Goal: Information Seeking & Learning: Learn about a topic

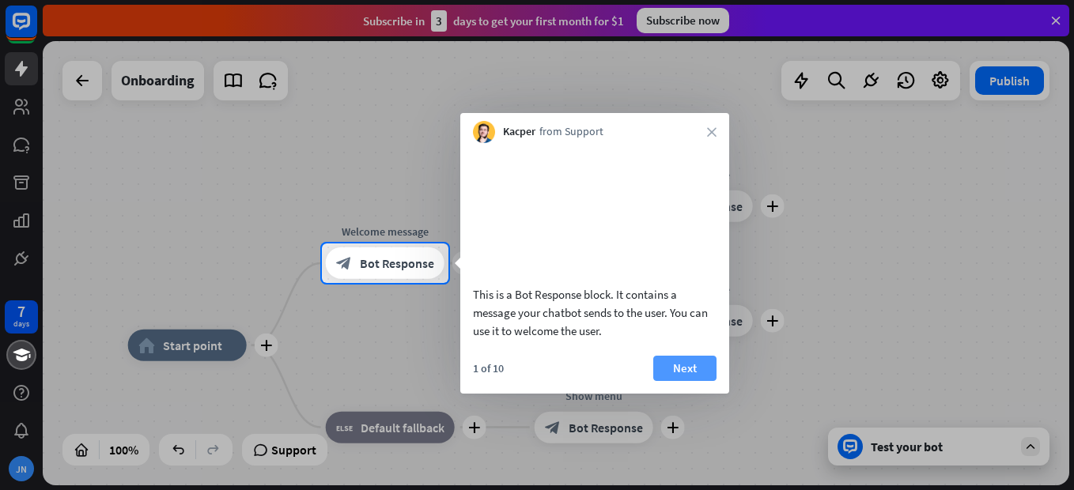
click at [696, 381] on button "Next" at bounding box center [684, 368] width 63 height 25
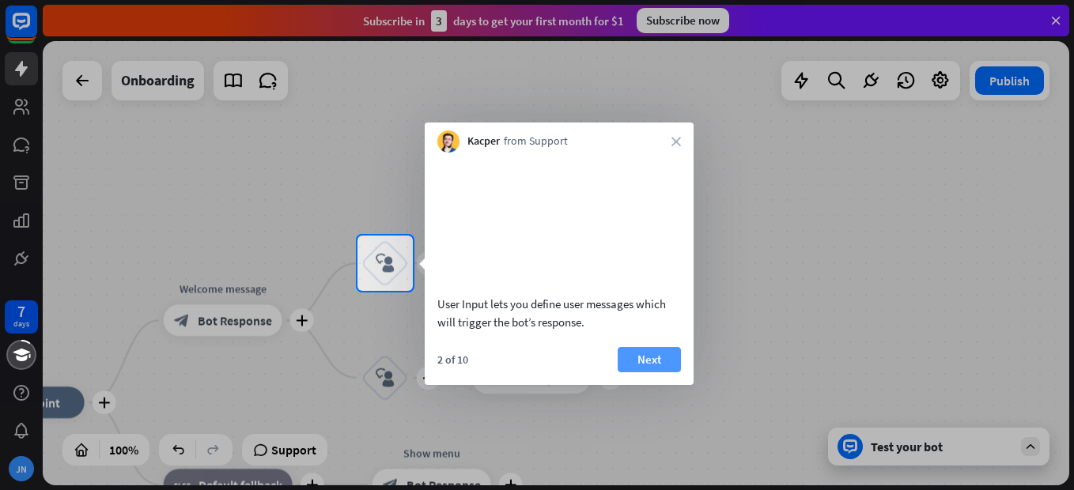
click at [653, 371] on button "Next" at bounding box center [649, 359] width 63 height 25
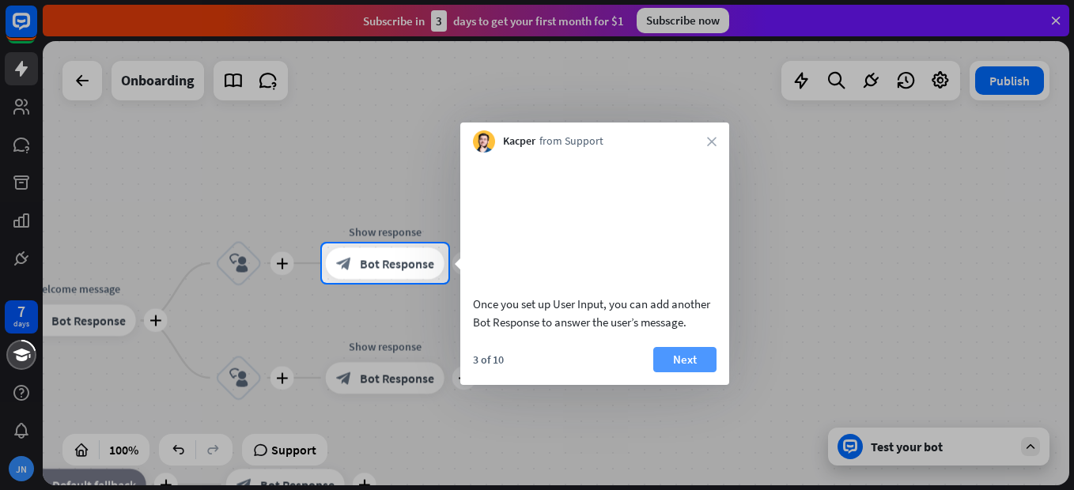
click at [664, 372] on button "Next" at bounding box center [684, 359] width 63 height 25
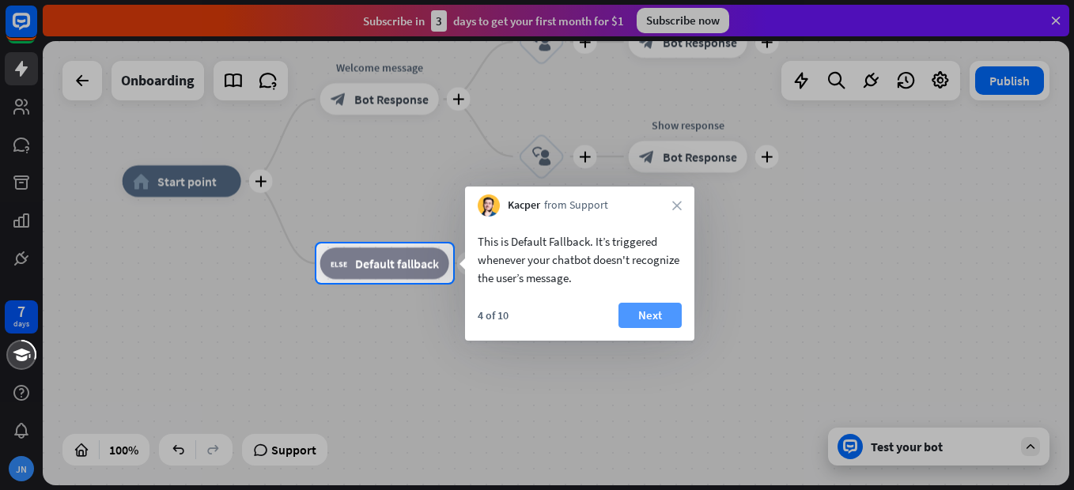
click at [646, 323] on button "Next" at bounding box center [649, 315] width 63 height 25
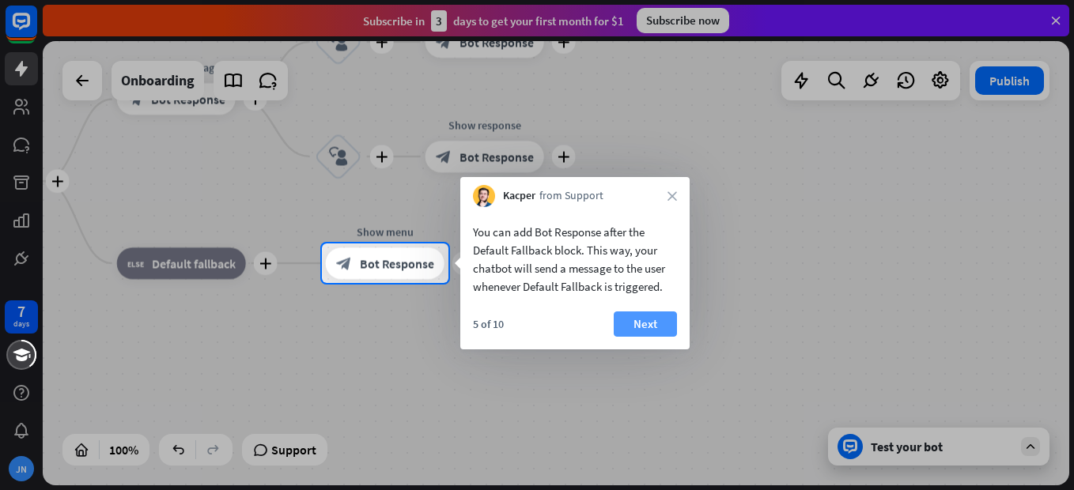
click at [648, 317] on button "Next" at bounding box center [645, 324] width 63 height 25
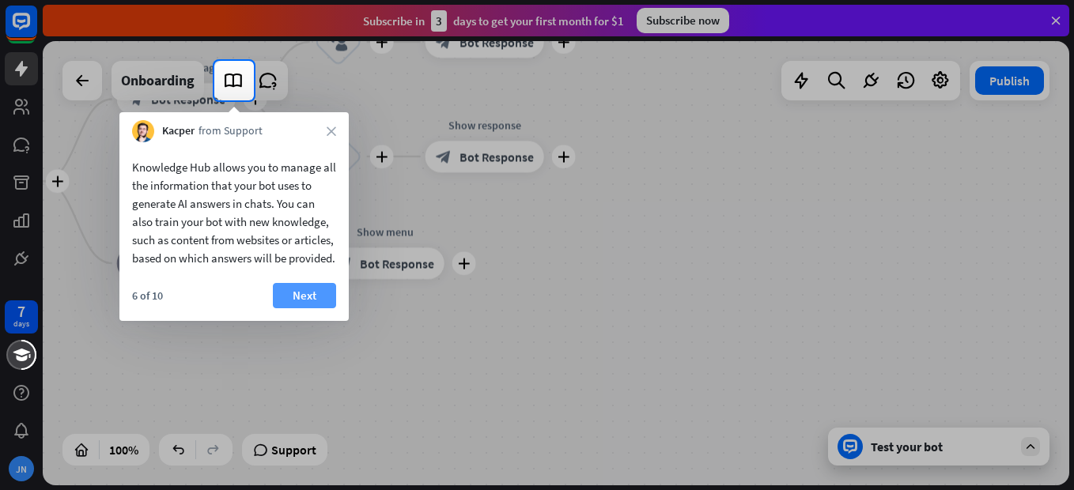
click at [319, 308] on button "Next" at bounding box center [304, 295] width 63 height 25
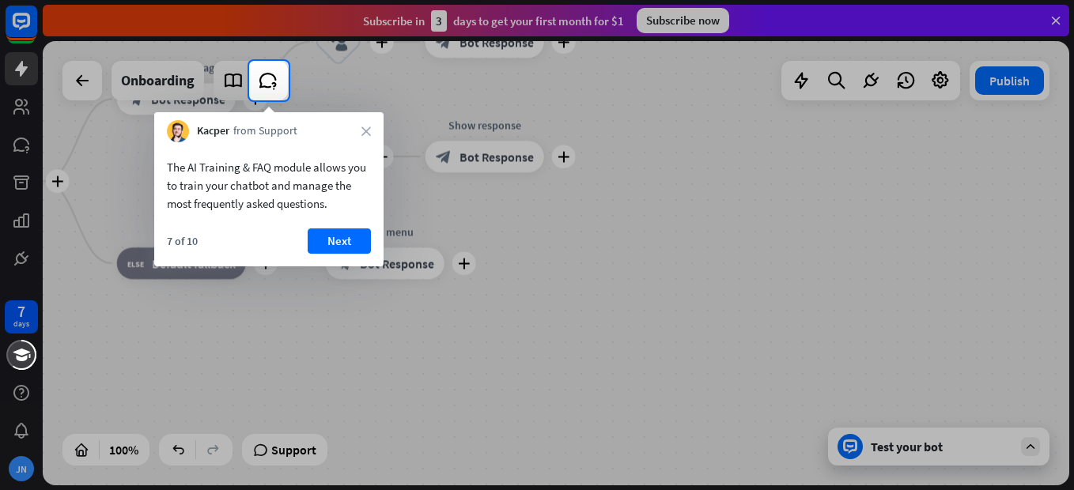
click at [335, 227] on div "The AI Training & FAQ module allows you to train your chatbot and manage the mo…" at bounding box center [268, 204] width 229 height 124
click at [338, 240] on button "Next" at bounding box center [339, 241] width 63 height 25
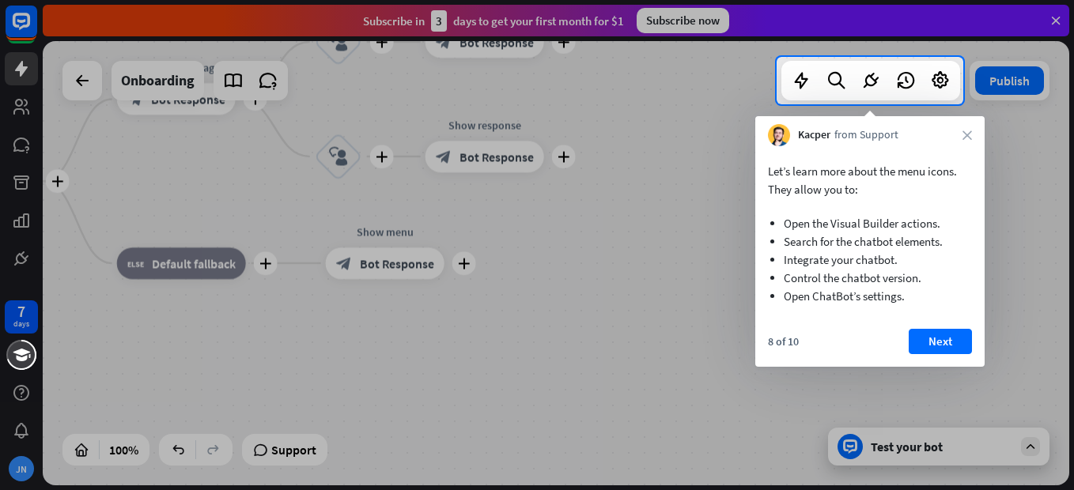
click at [924, 323] on div "Let’s learn more about the menu icons. They allow you to: Open the Visual Build…" at bounding box center [869, 256] width 229 height 221
click at [922, 340] on button "Next" at bounding box center [940, 341] width 63 height 25
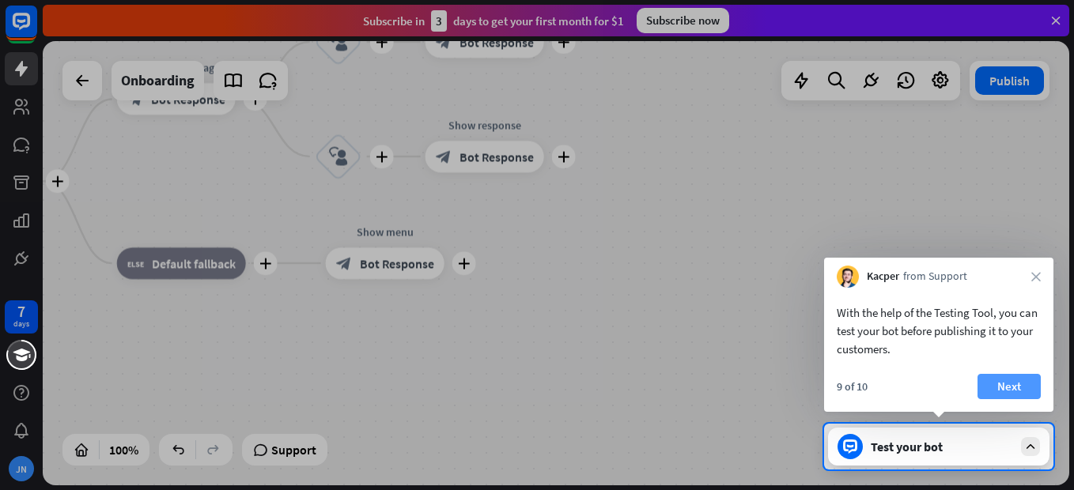
click at [1011, 395] on button "Next" at bounding box center [1008, 386] width 63 height 25
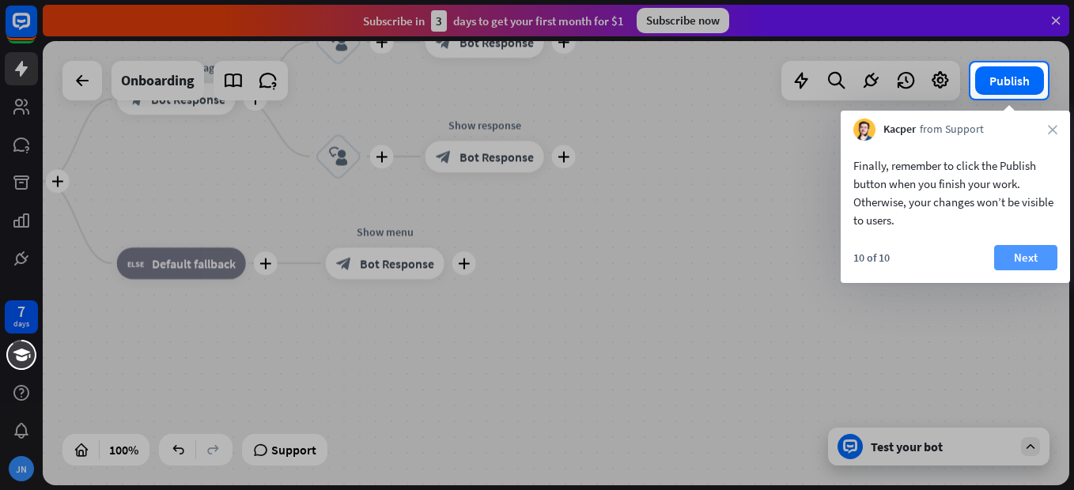
click at [1018, 259] on button "Next" at bounding box center [1025, 257] width 63 height 25
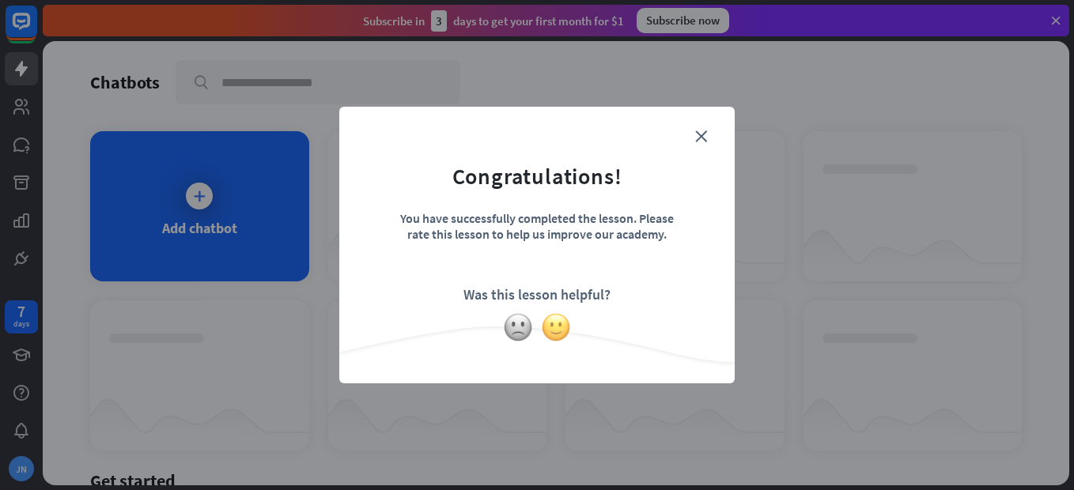
click at [550, 328] on img at bounding box center [556, 327] width 30 height 30
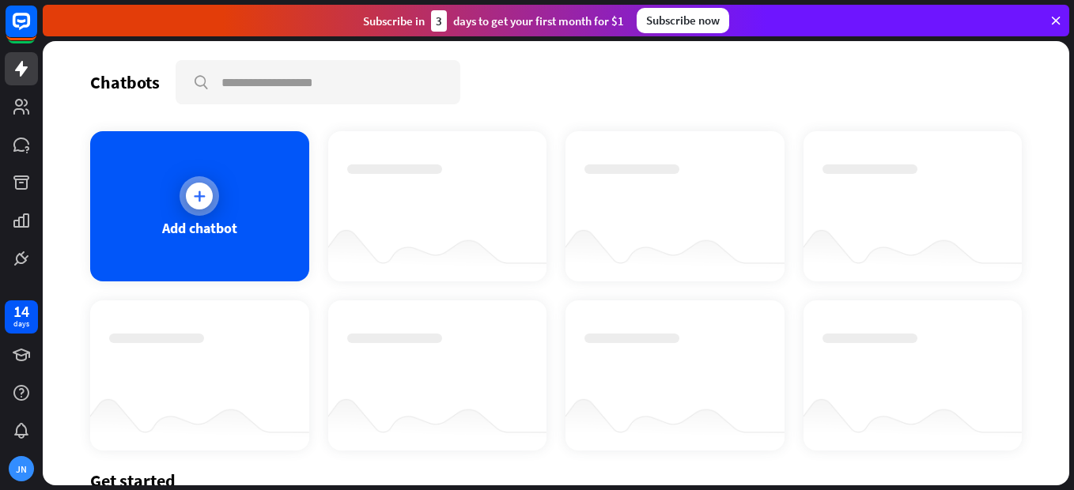
click at [191, 191] on icon at bounding box center [199, 196] width 16 height 16
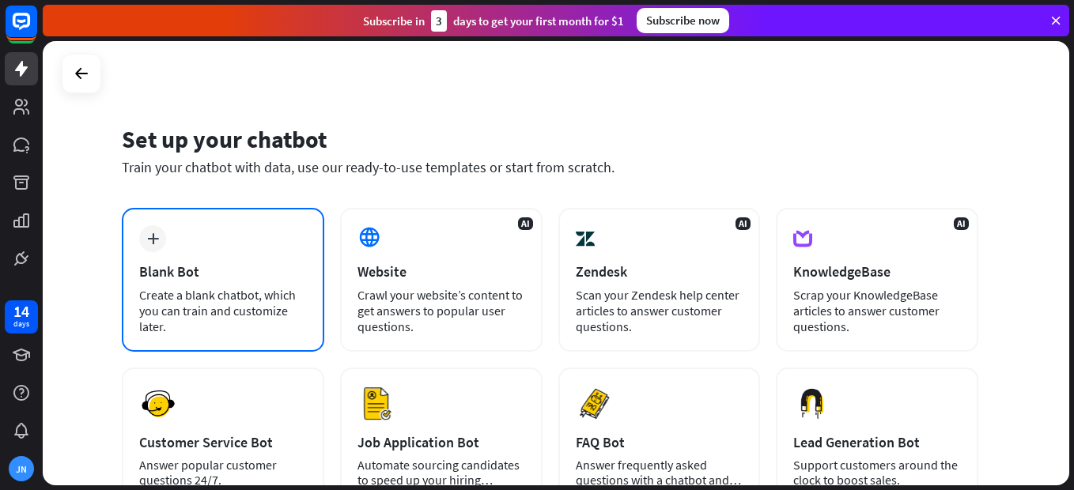
scroll to position [79, 0]
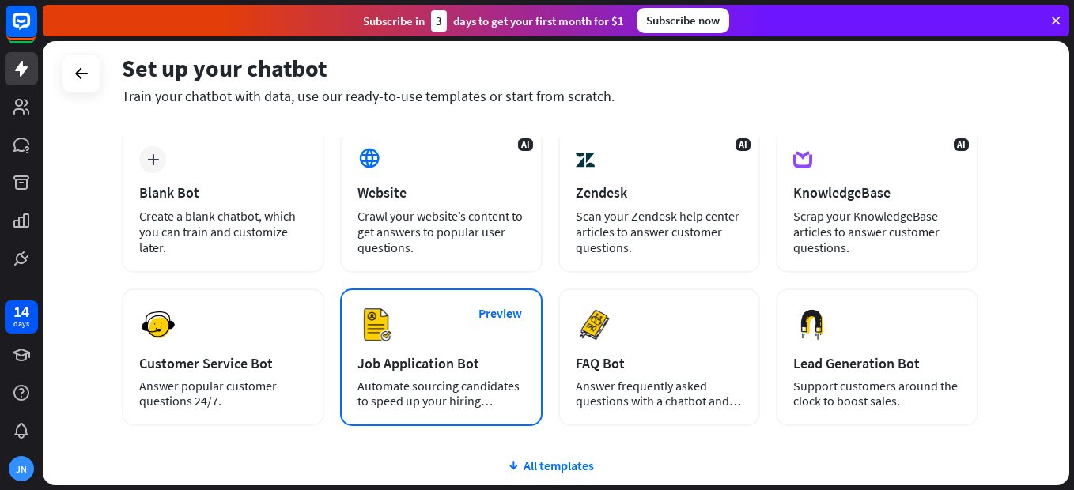
click at [427, 351] on div "Preview Job Application Bot Automate sourcing candidates to speed up your hirin…" at bounding box center [441, 358] width 202 height 138
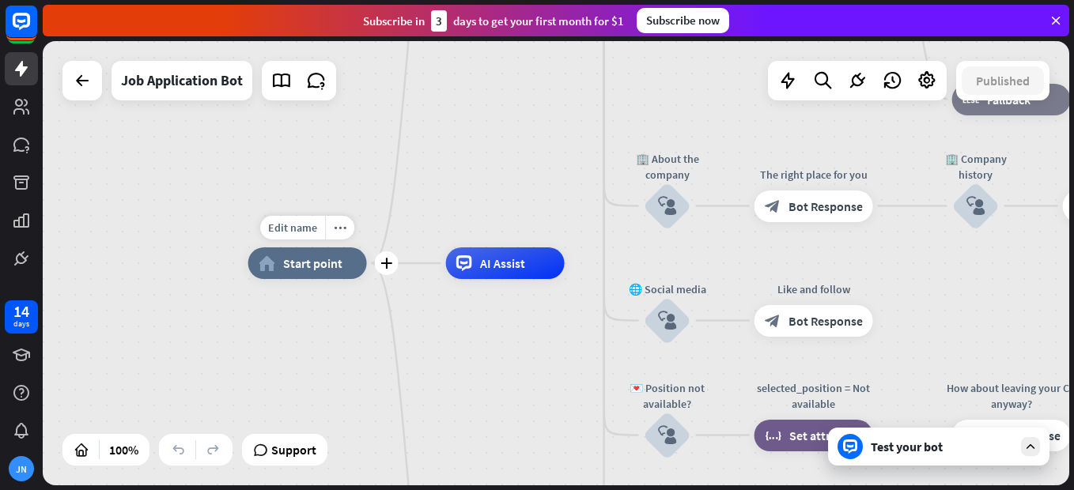
click at [303, 272] on div "home_2 Start point" at bounding box center [307, 263] width 119 height 32
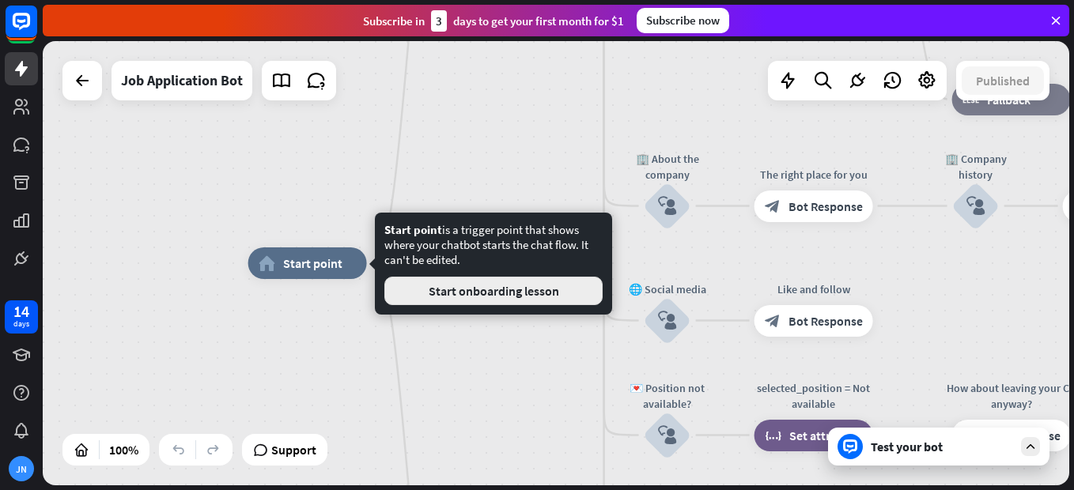
click at [451, 287] on button "Start onboarding lesson" at bounding box center [493, 291] width 218 height 28
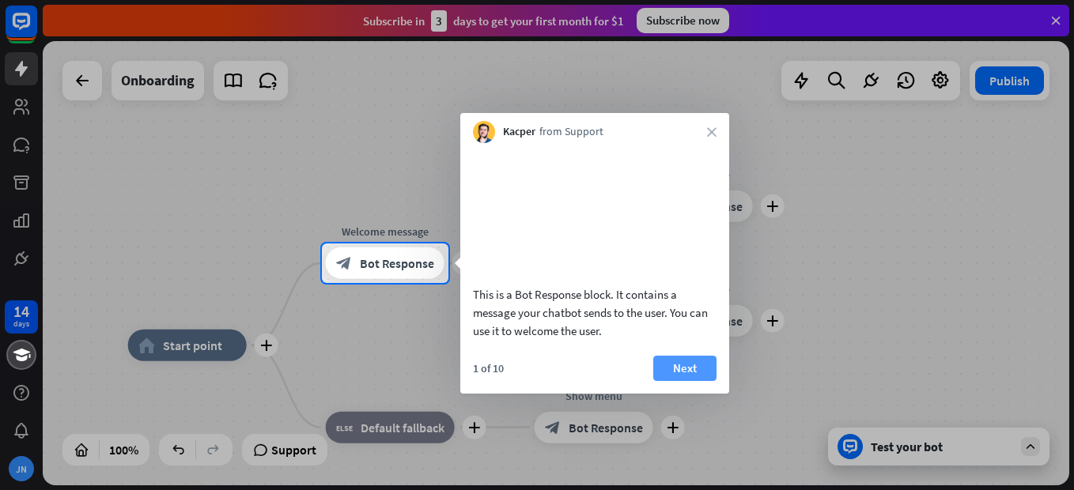
click at [698, 381] on button "Next" at bounding box center [684, 368] width 63 height 25
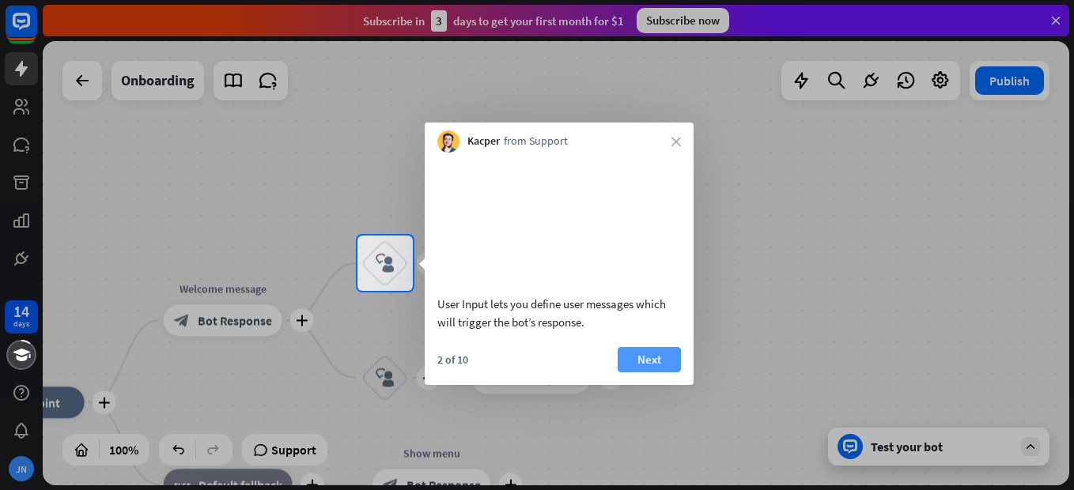
click at [618, 372] on button "Next" at bounding box center [649, 359] width 63 height 25
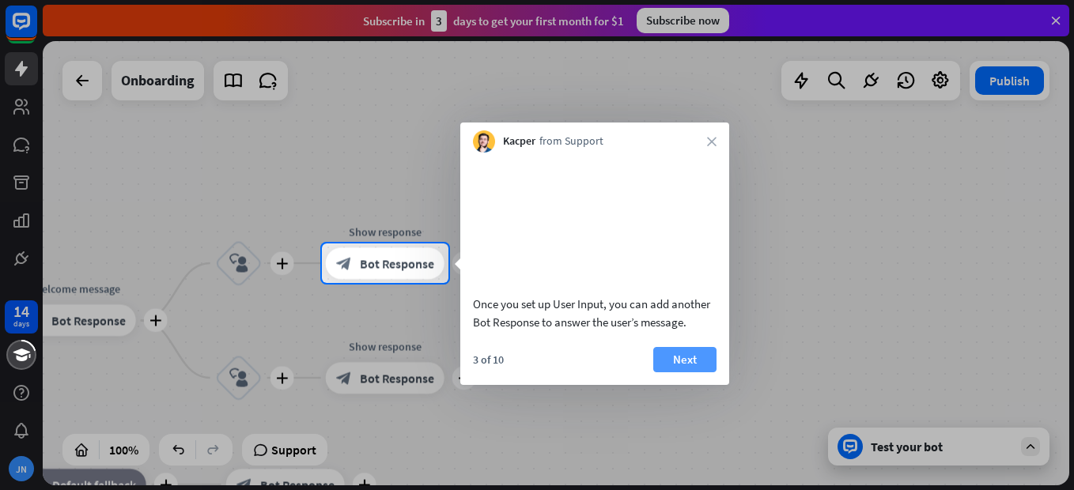
click at [693, 372] on button "Next" at bounding box center [684, 359] width 63 height 25
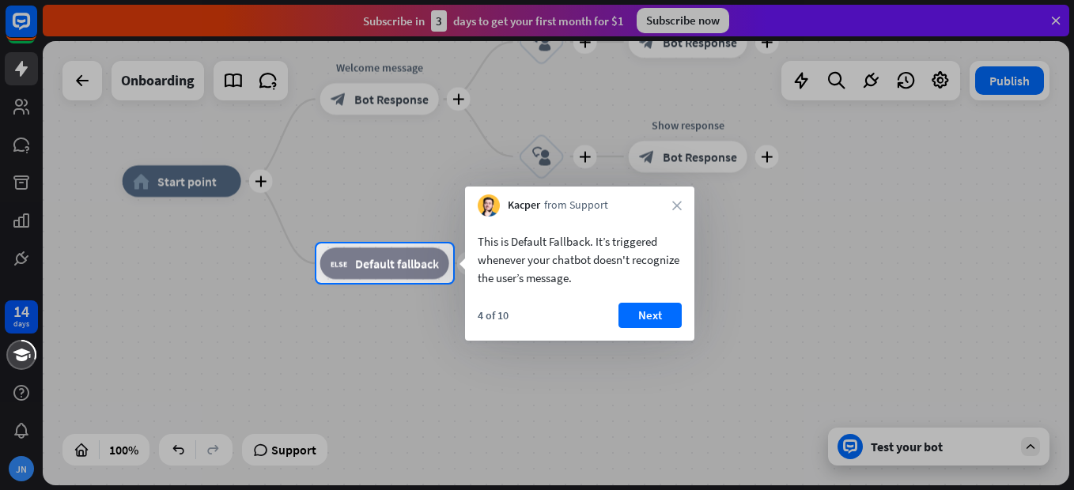
click at [941, 444] on div at bounding box center [537, 386] width 1074 height 207
drag, startPoint x: 920, startPoint y: 450, endPoint x: 861, endPoint y: 445, distance: 58.7
click at [862, 448] on div at bounding box center [537, 386] width 1074 height 207
drag, startPoint x: 861, startPoint y: 445, endPoint x: 754, endPoint y: 346, distance: 146.1
click at [760, 360] on div at bounding box center [537, 386] width 1074 height 207
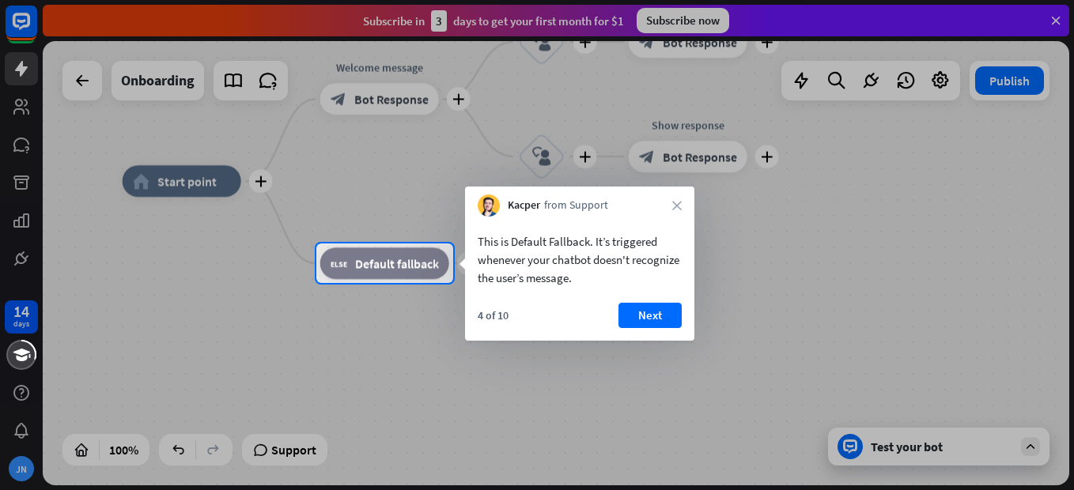
drag, startPoint x: 671, startPoint y: 198, endPoint x: 674, endPoint y: 208, distance: 10.8
click at [671, 200] on div "Kacper from Support close" at bounding box center [579, 202] width 229 height 30
click at [674, 208] on icon "close" at bounding box center [676, 205] width 9 height 9
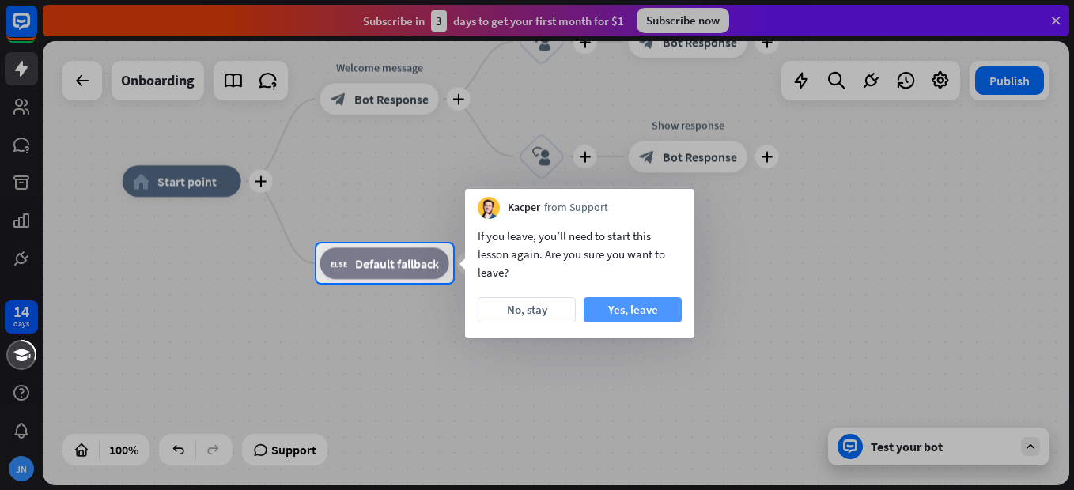
click at [637, 300] on button "Yes, leave" at bounding box center [633, 309] width 98 height 25
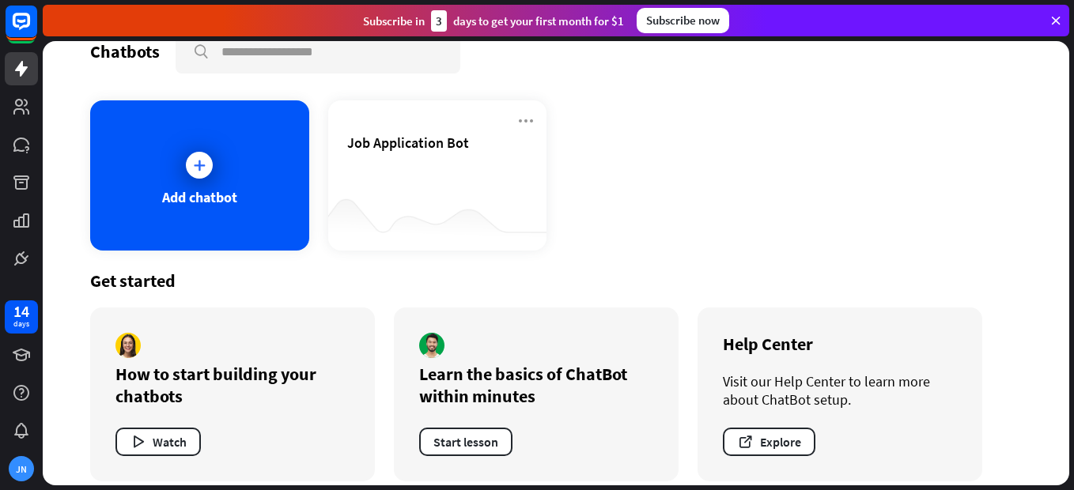
scroll to position [46, 0]
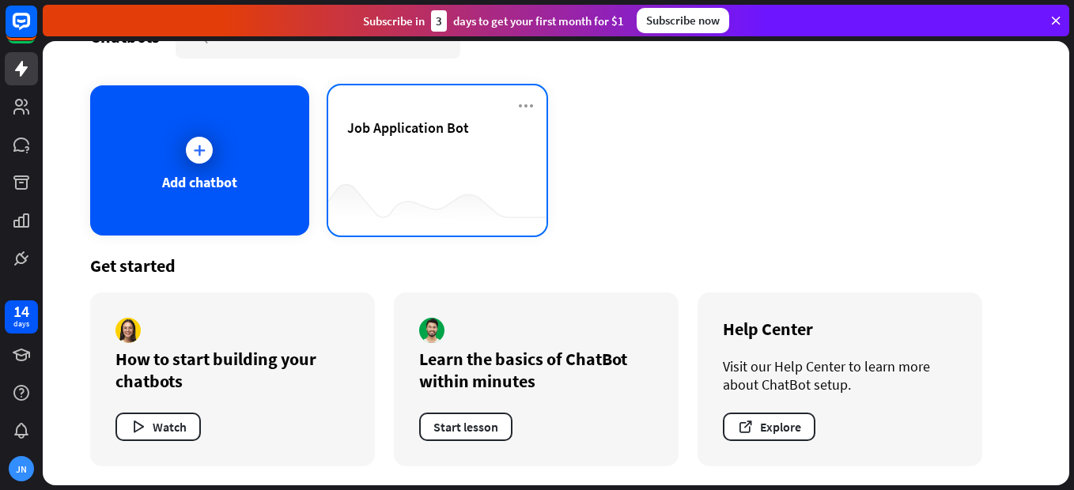
click at [483, 182] on div at bounding box center [437, 204] width 219 height 61
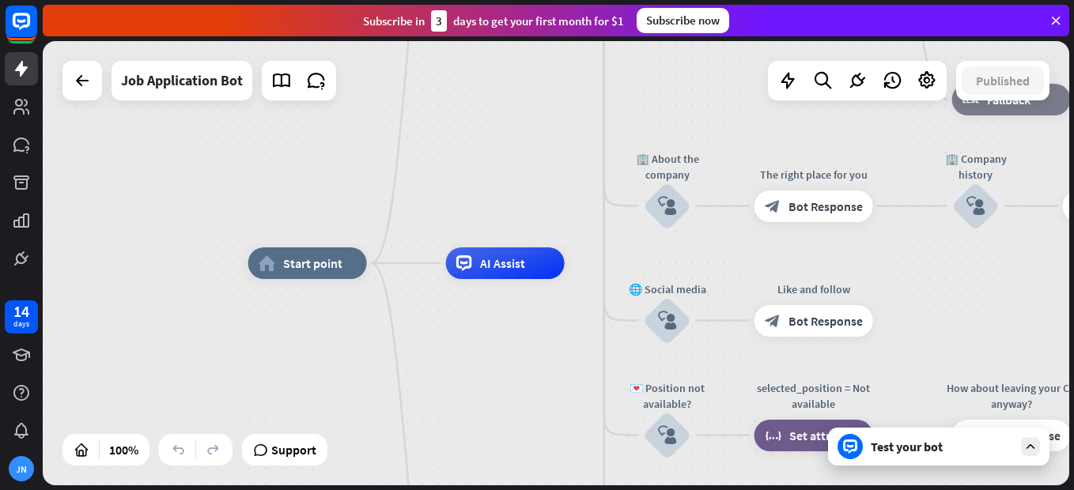
click at [902, 463] on div "Test your bot" at bounding box center [938, 447] width 221 height 38
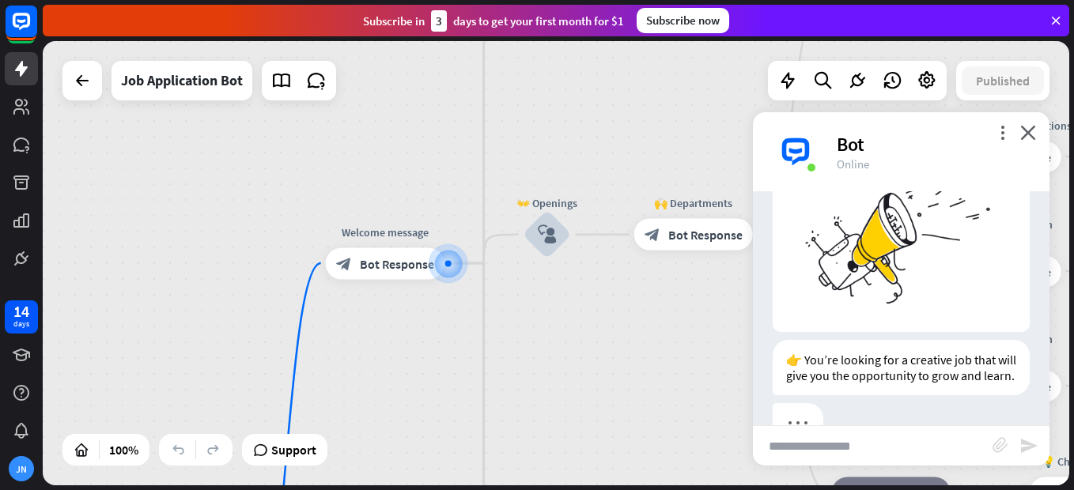
scroll to position [163, 0]
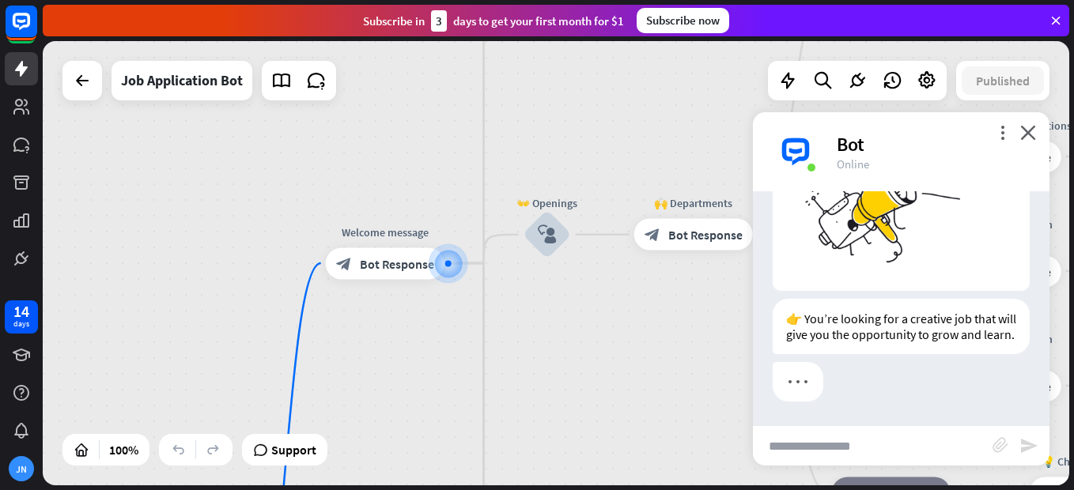
click at [954, 452] on input "text" at bounding box center [873, 446] width 240 height 40
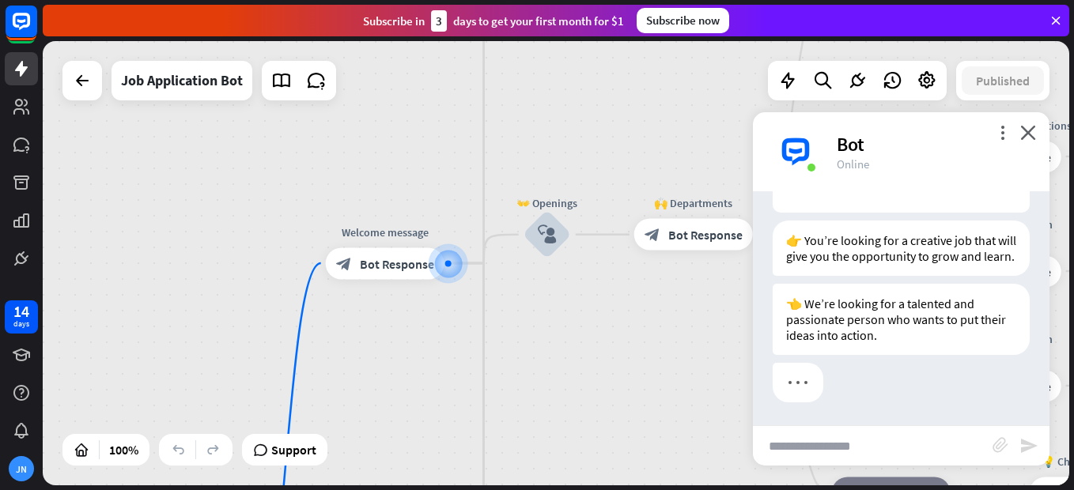
scroll to position [242, 0]
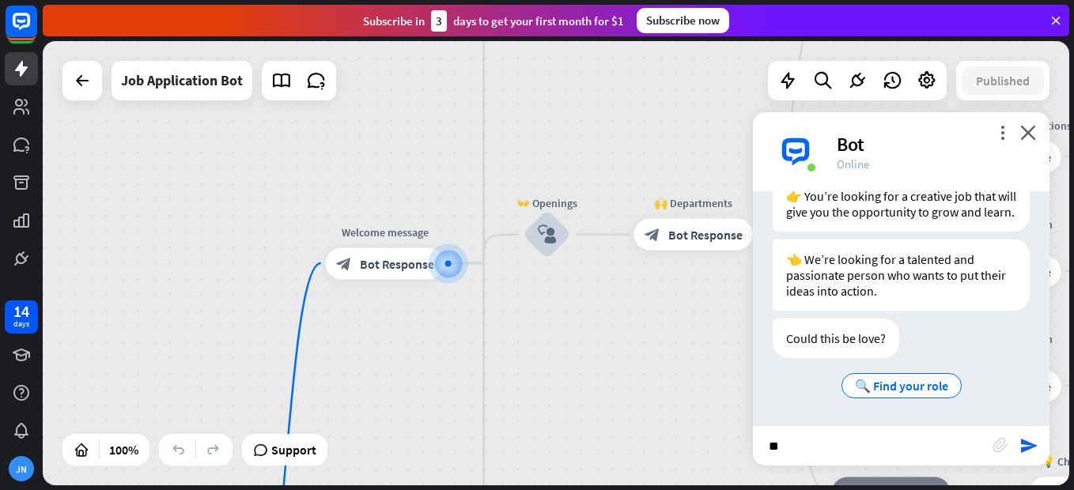
type input "*"
type input "**********"
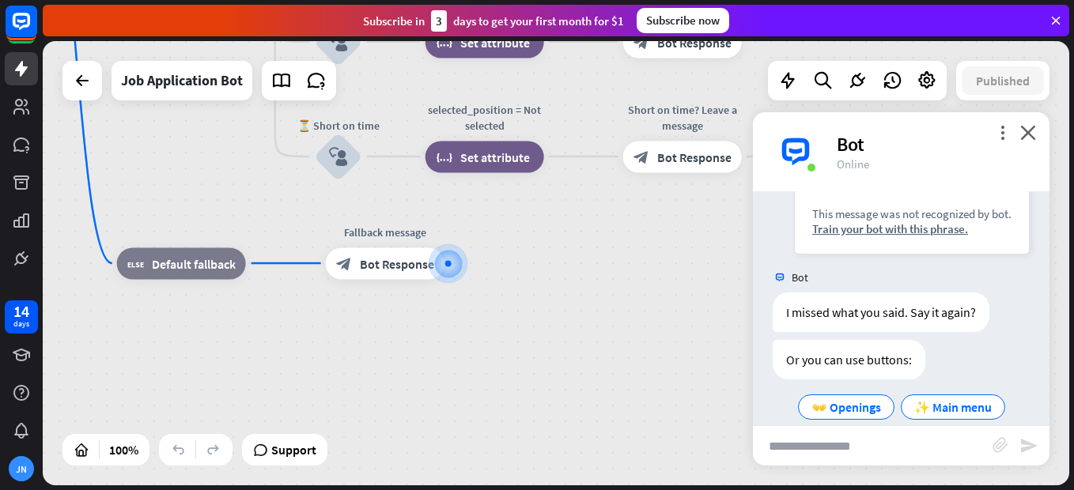
scroll to position [586, 0]
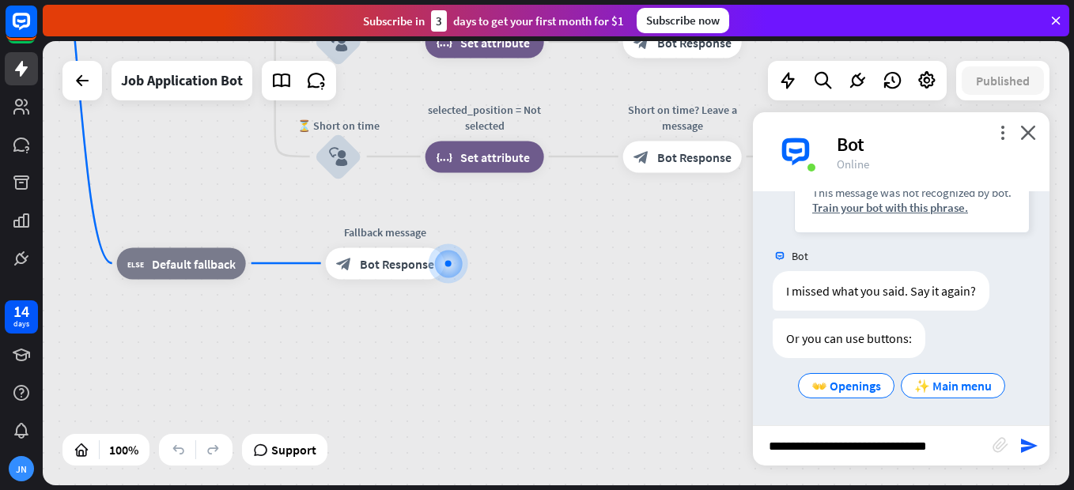
type input "**********"
click at [811, 387] on span "👐 Openings" at bounding box center [846, 386] width 70 height 16
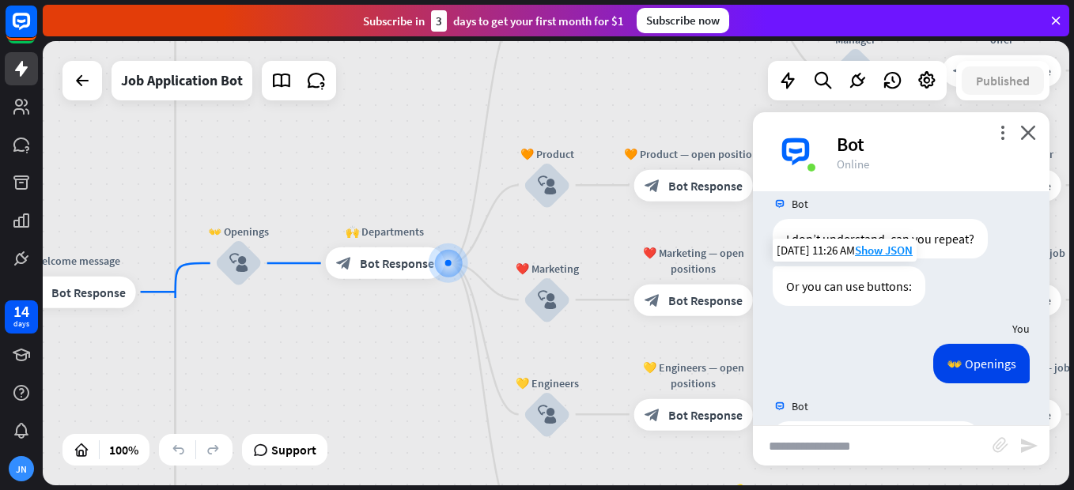
scroll to position [785, 0]
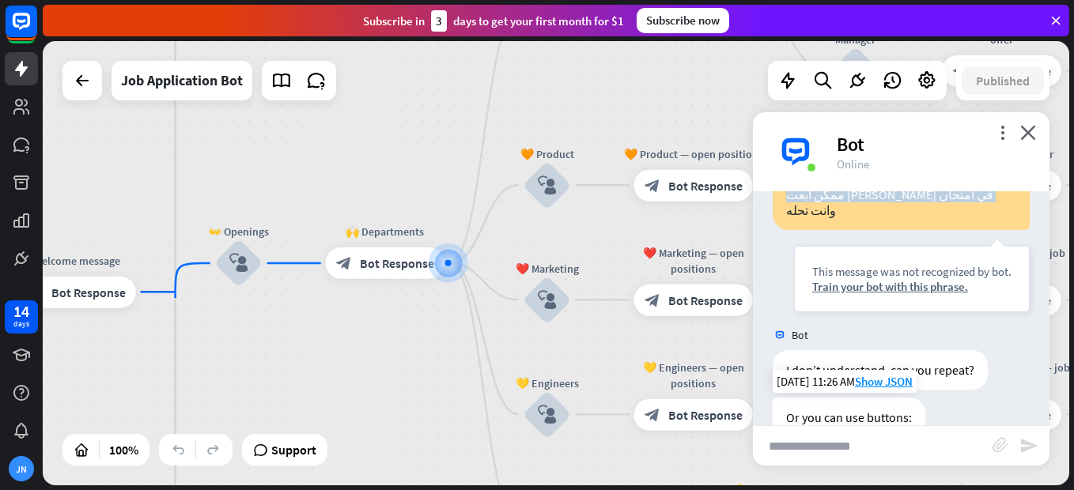
drag, startPoint x: 859, startPoint y: 213, endPoint x: 1029, endPoint y: 192, distance: 170.5
click at [1029, 199] on div "ممكن ابعت [PERSON_NAME] في امتحان وانت تحله This message was not recognized by …" at bounding box center [901, 247] width 297 height 145
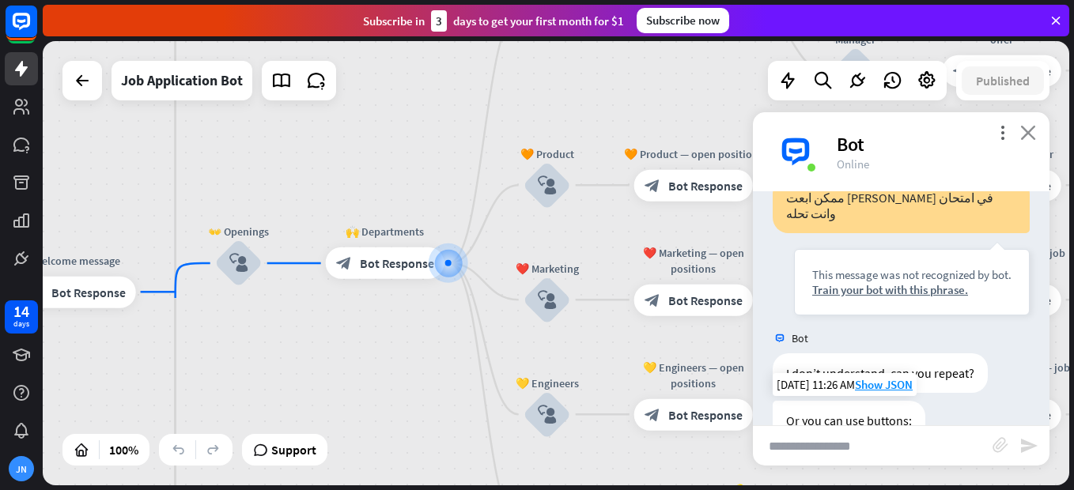
click at [1025, 125] on icon "close" at bounding box center [1028, 132] width 16 height 15
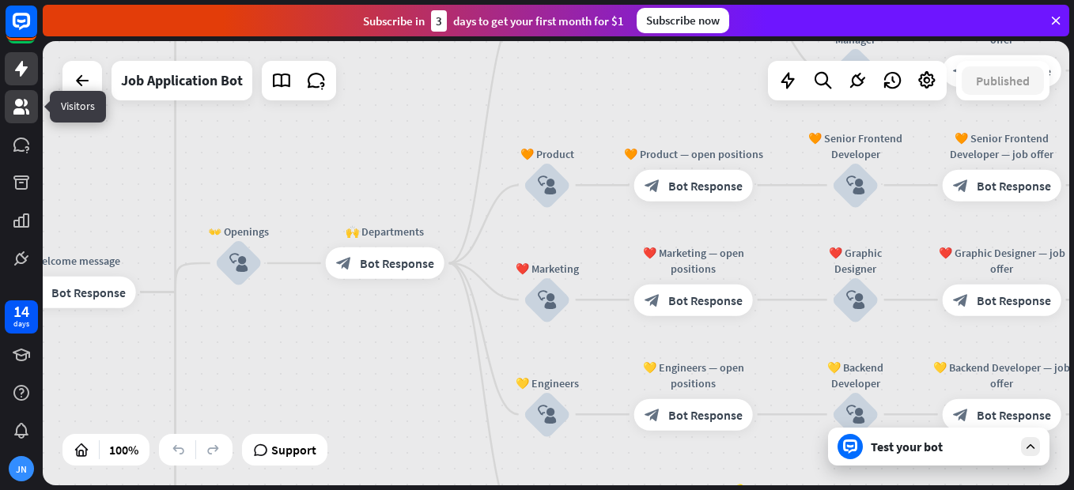
click at [12, 98] on icon at bounding box center [21, 106] width 19 height 19
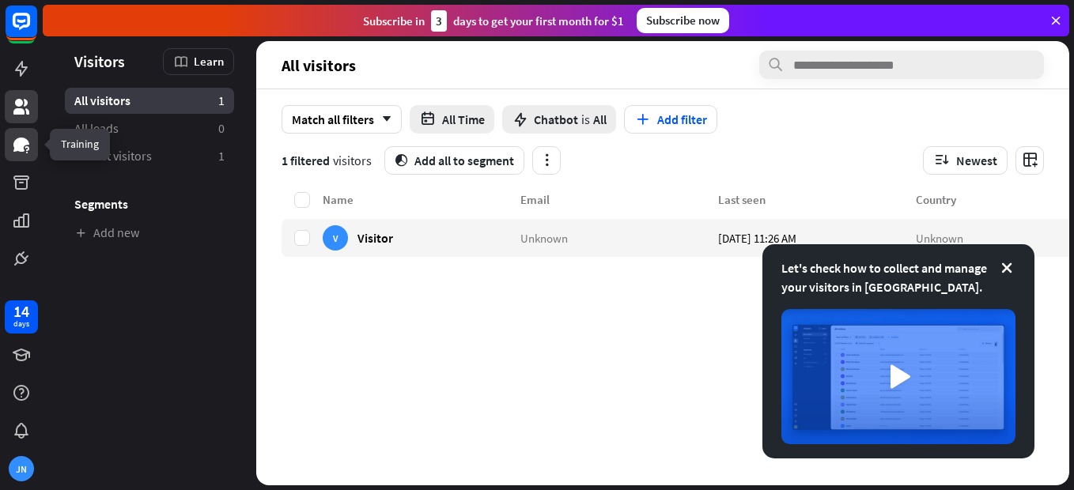
drag, startPoint x: 1, startPoint y: 144, endPoint x: 14, endPoint y: 138, distance: 14.9
click at [14, 138] on div at bounding box center [21, 137] width 43 height 275
click at [15, 138] on icon at bounding box center [21, 144] width 19 height 19
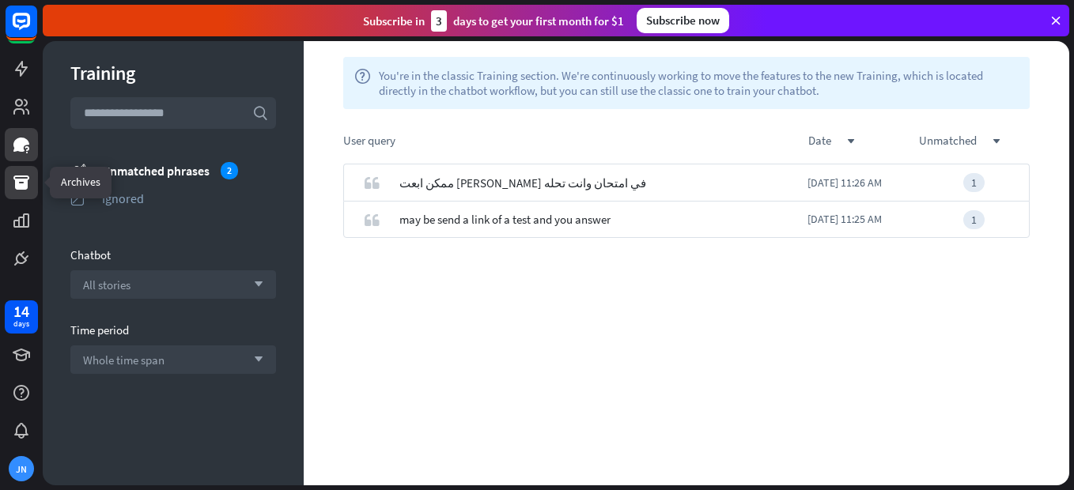
click at [32, 189] on link at bounding box center [21, 182] width 33 height 33
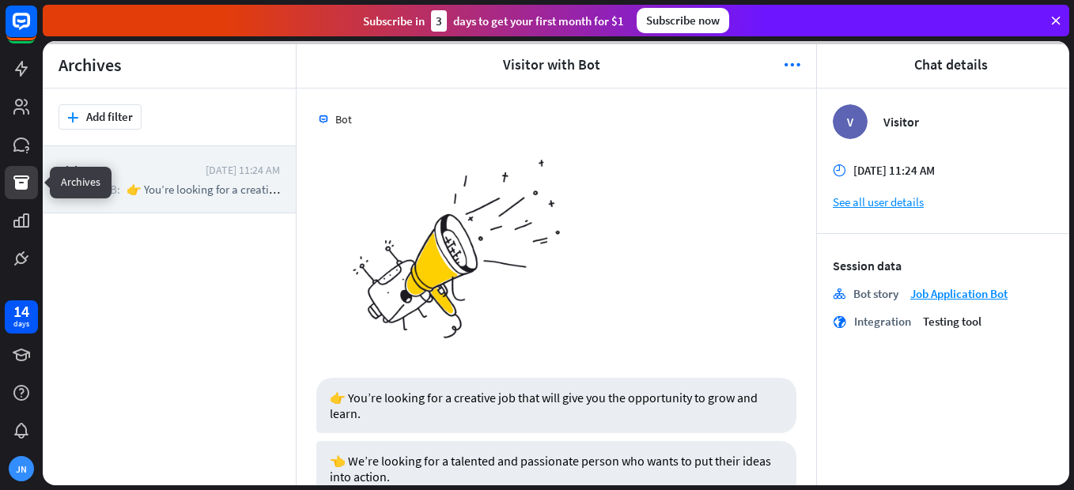
scroll to position [1158, 0]
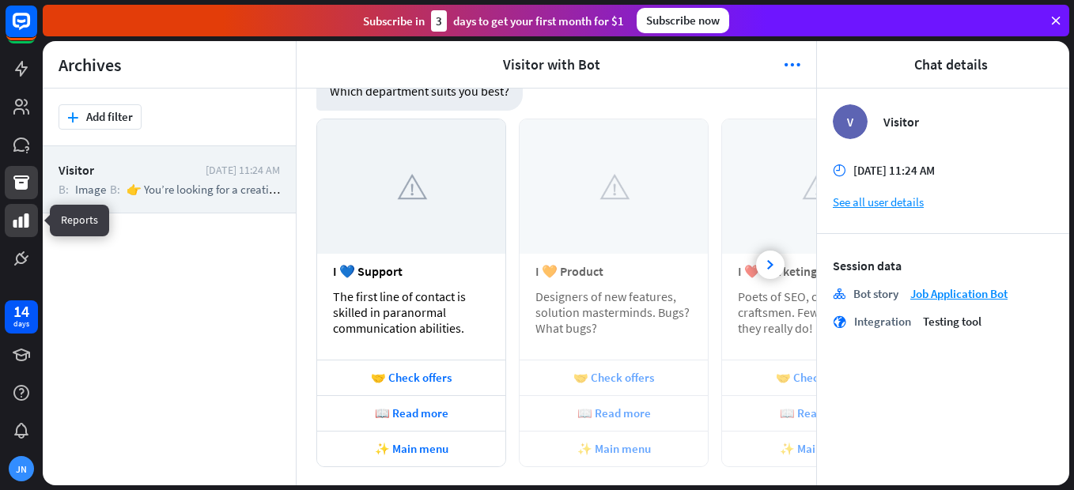
click at [24, 220] on icon at bounding box center [21, 220] width 19 height 19
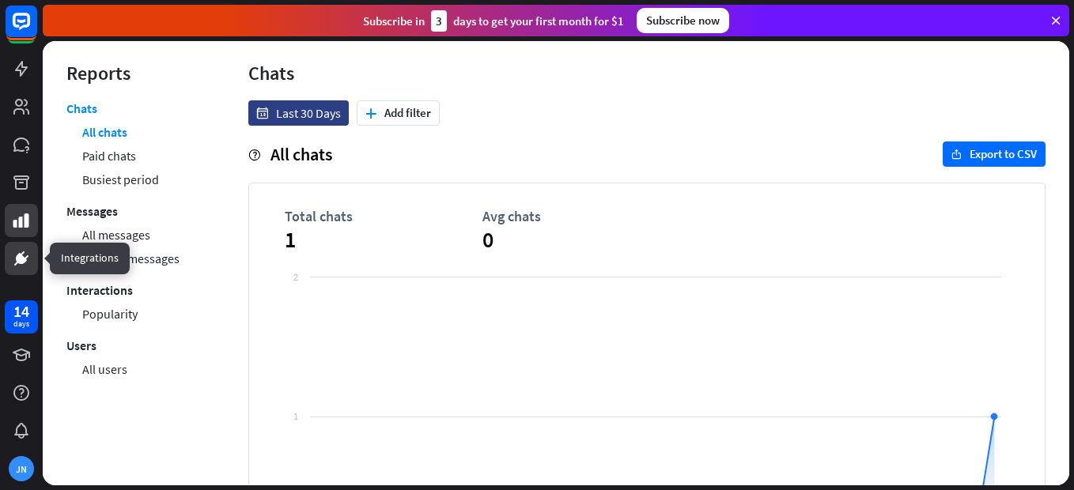
click at [21, 259] on icon at bounding box center [21, 258] width 9 height 9
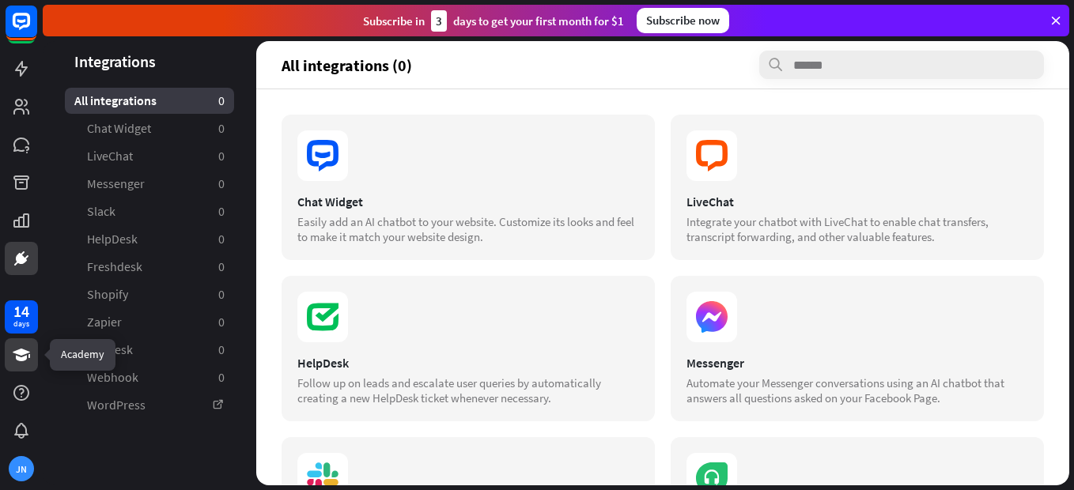
click at [25, 357] on icon at bounding box center [21, 355] width 17 height 13
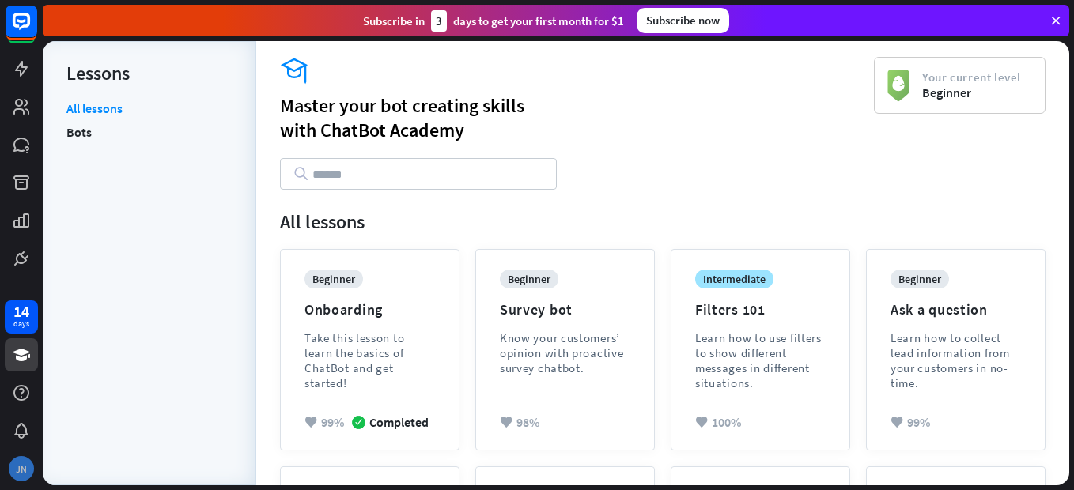
drag, startPoint x: 18, startPoint y: 475, endPoint x: 25, endPoint y: 459, distance: 18.1
click at [25, 459] on div "JN" at bounding box center [21, 468] width 25 height 25
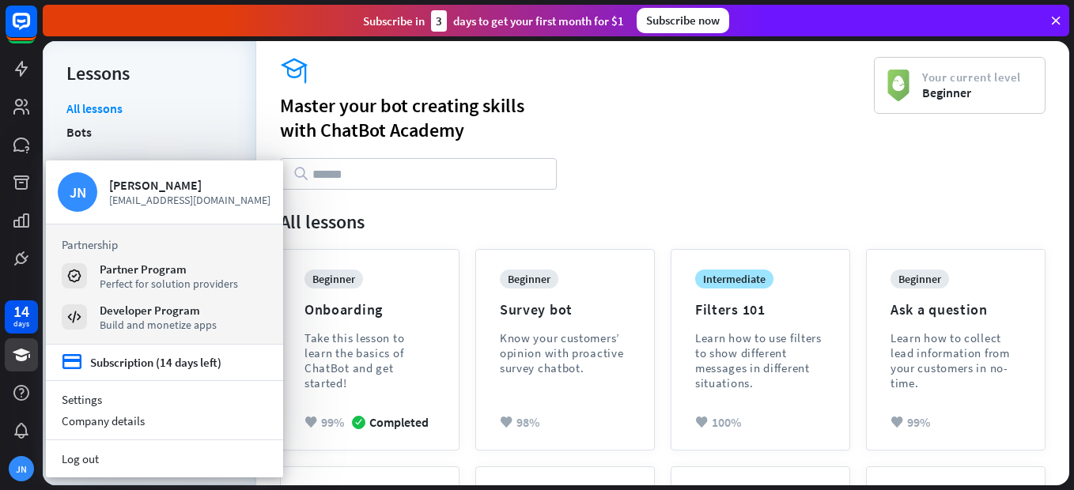
click at [130, 121] on li "Bots" at bounding box center [149, 132] width 166 height 24
